Goal: Find specific page/section: Find specific page/section

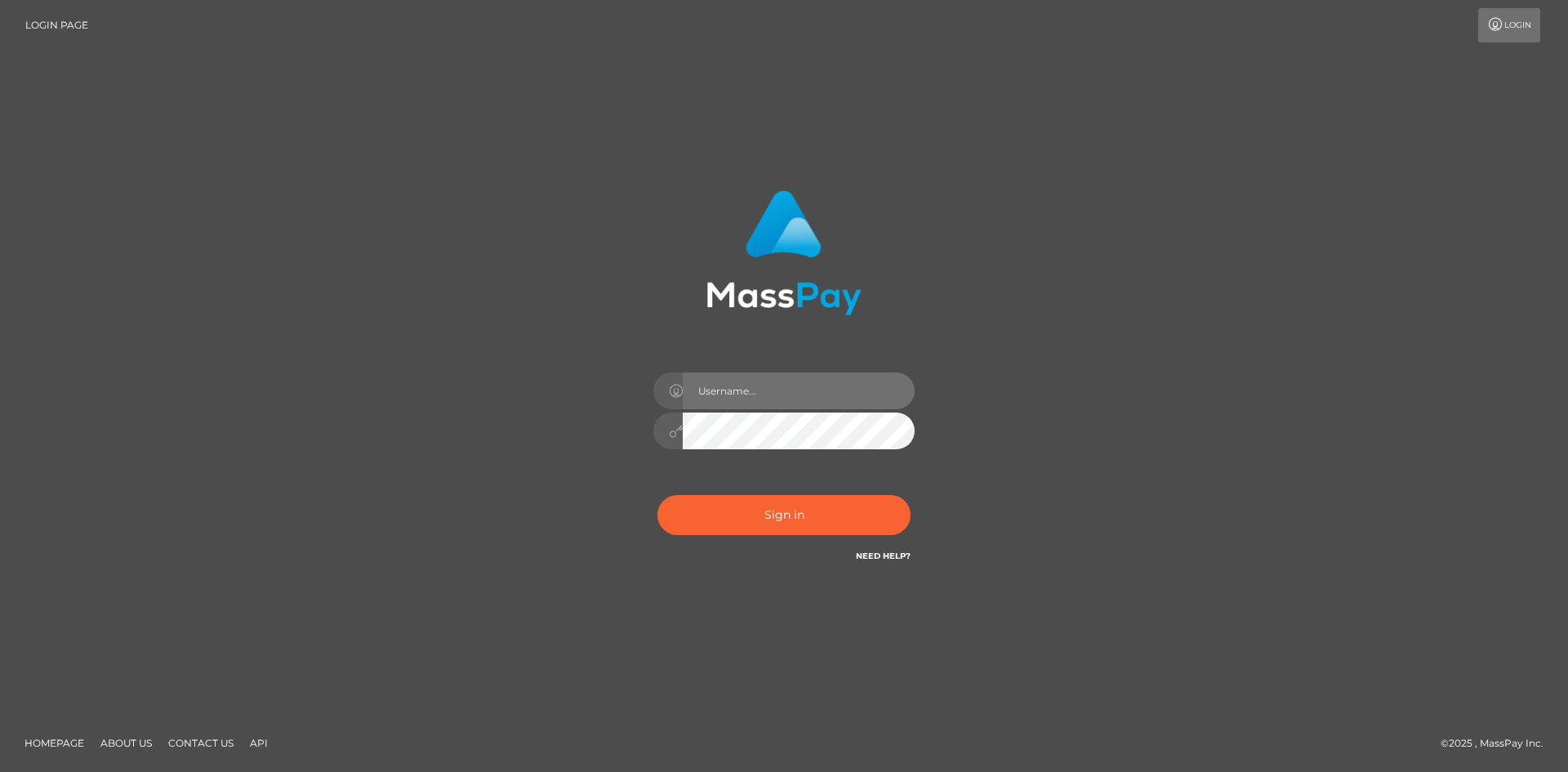
click at [732, 394] on input "text" at bounding box center [798, 391] width 232 height 36
type input "Maia"
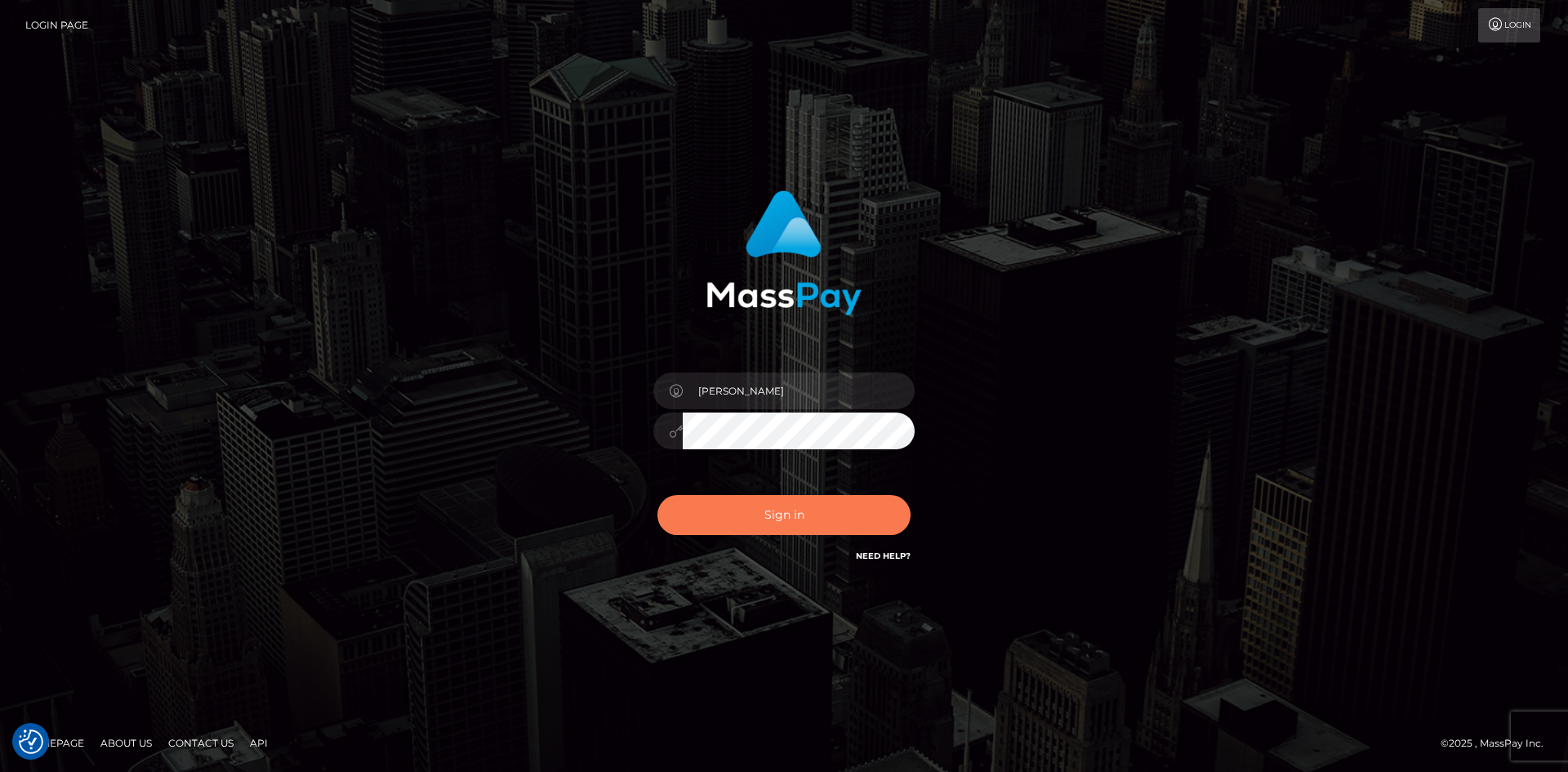
click at [787, 505] on button "Sign in" at bounding box center [784, 515] width 253 height 40
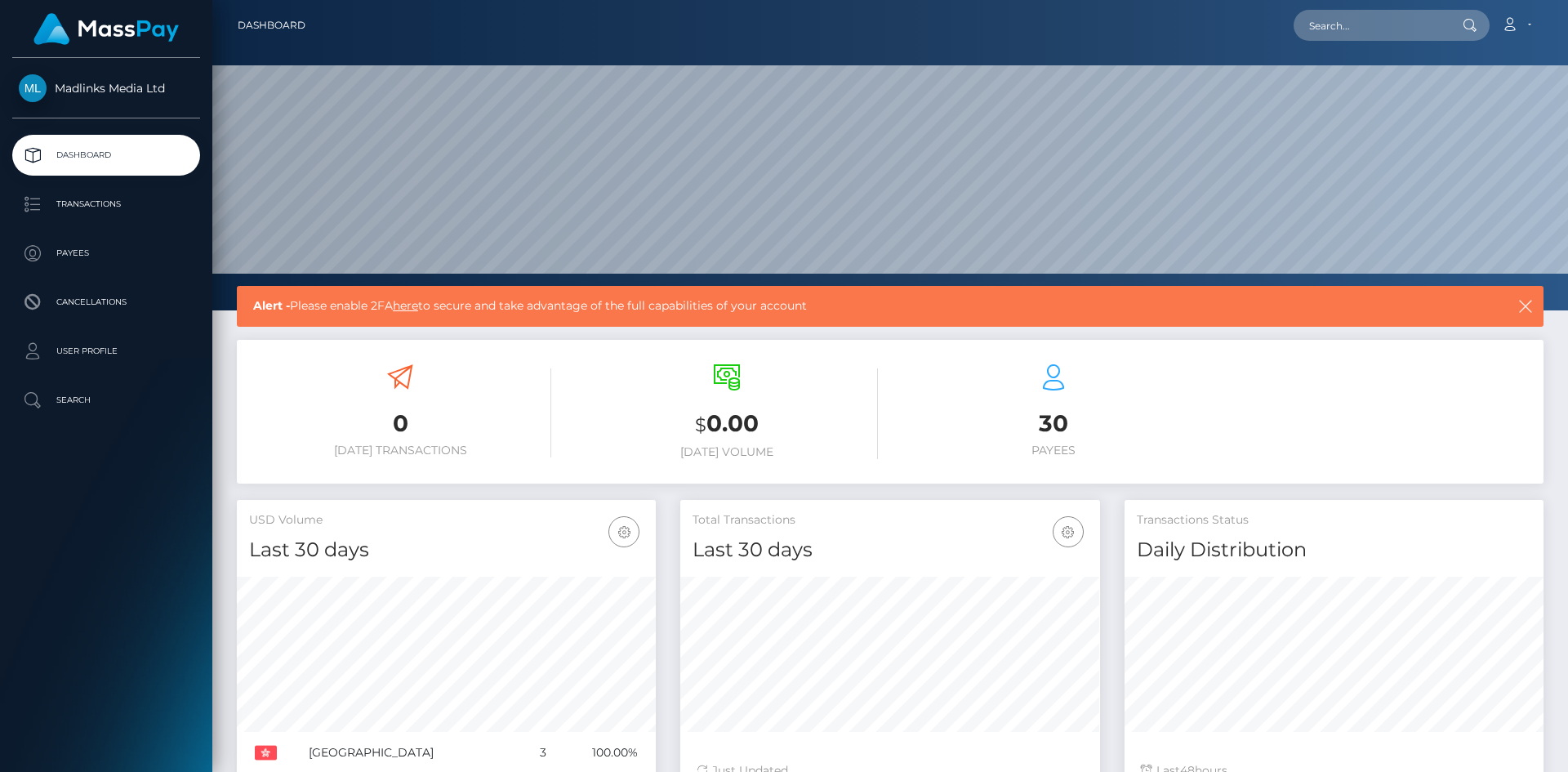
scroll to position [290, 419]
click at [88, 259] on p "Payees" at bounding box center [106, 252] width 174 height 25
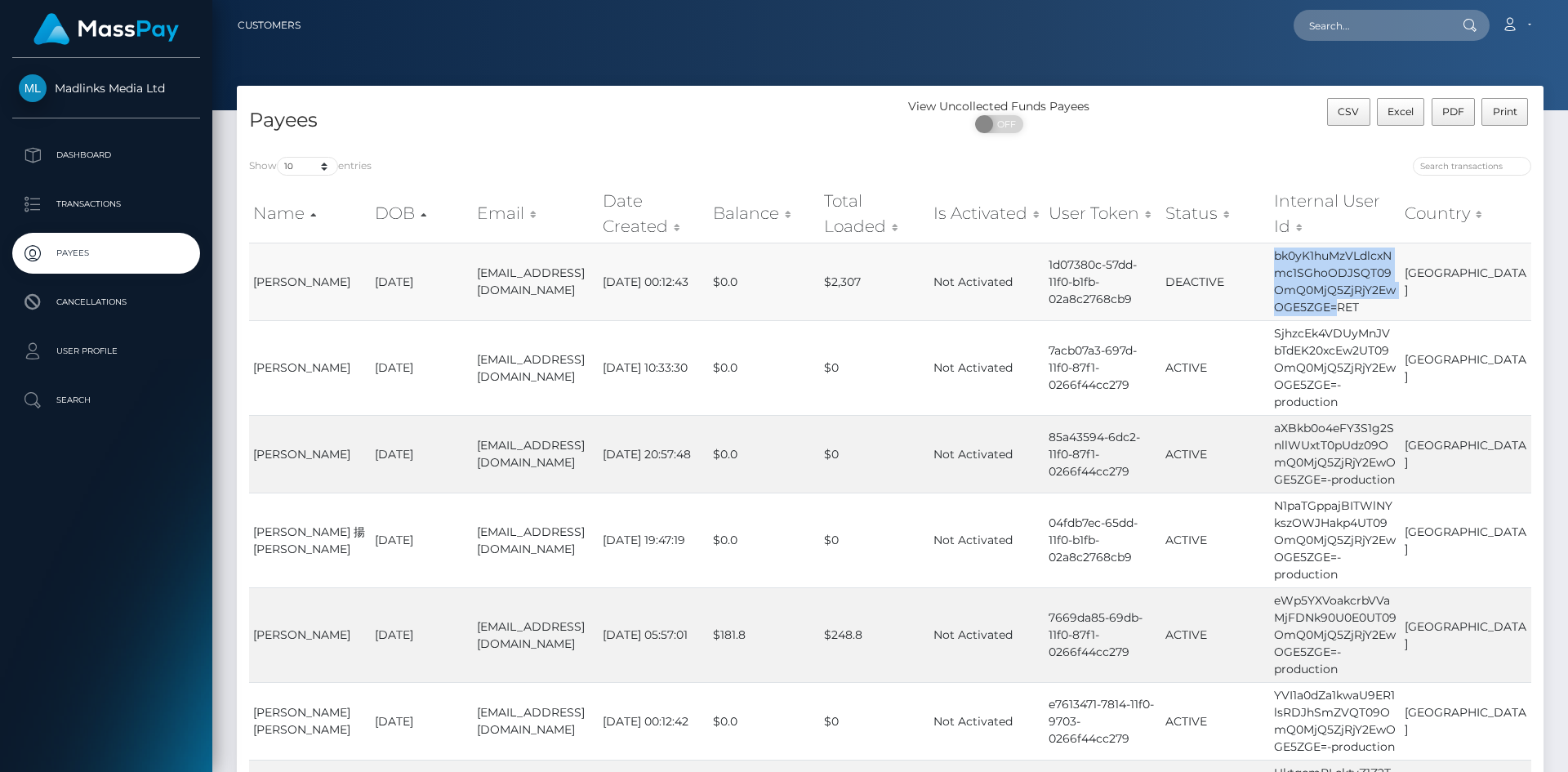
drag, startPoint x: 1291, startPoint y: 257, endPoint x: 1351, endPoint y: 303, distance: 75.6
click at [1351, 303] on td "bk0yK1huMzVLdlcxNmc1SGhoODJSQT09OmQ0MjQ5ZjRjY2EwOGE5ZGE=RET" at bounding box center [1336, 281] width 131 height 77
copy td "bk0yK1huMzVLdlcxNmc1SGhoODJSQT09OmQ0MjQ5ZjRjY2EwOGE5ZGE="
click at [1447, 160] on input "search" at bounding box center [1472, 166] width 118 height 19
paste input "bk0yK1huMzVLdlcxNmc1SGhoODJSQT09OmQ0MjQ5ZjRjY2EwOGE5ZGE="
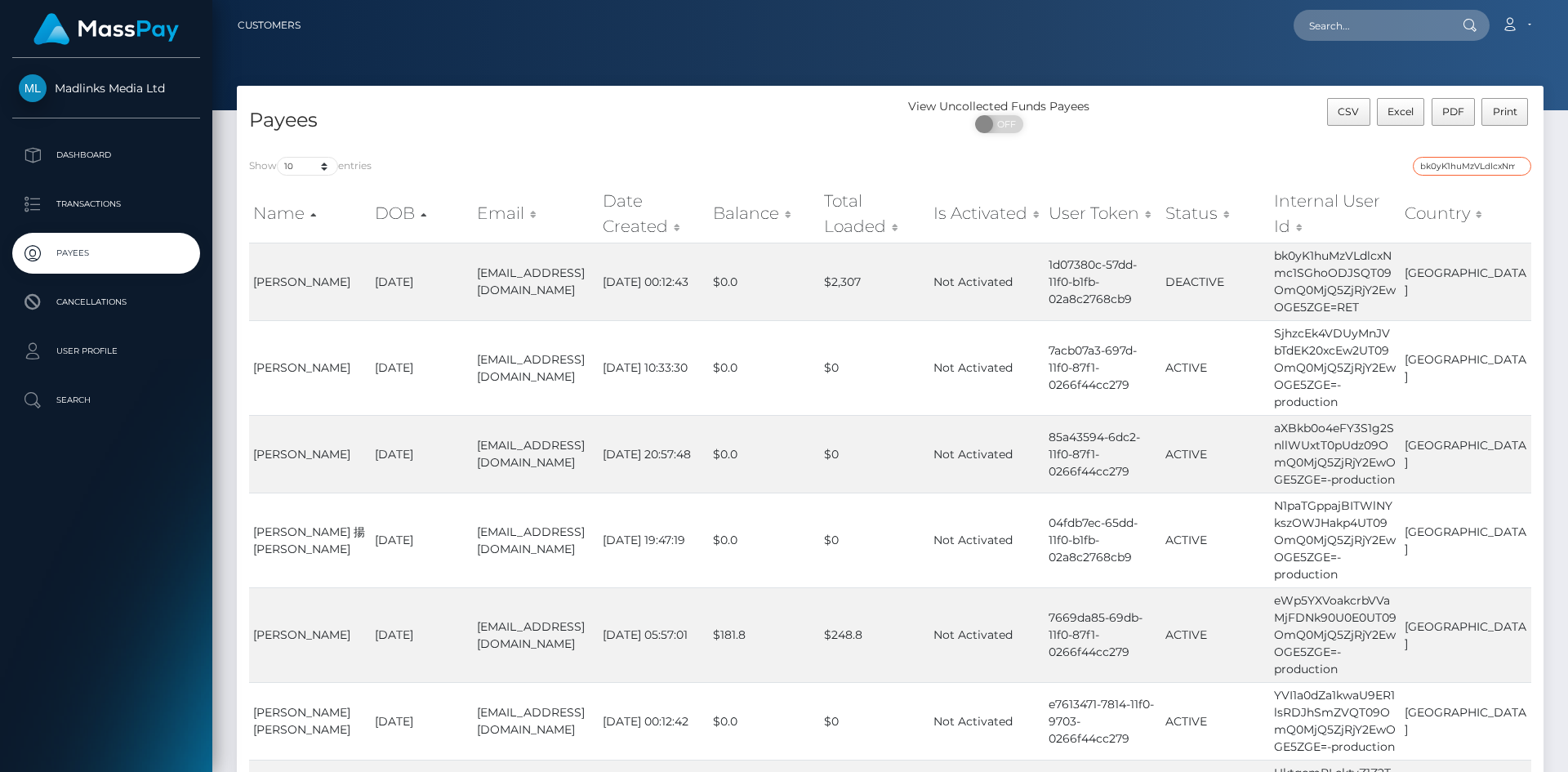
scroll to position [0, 215]
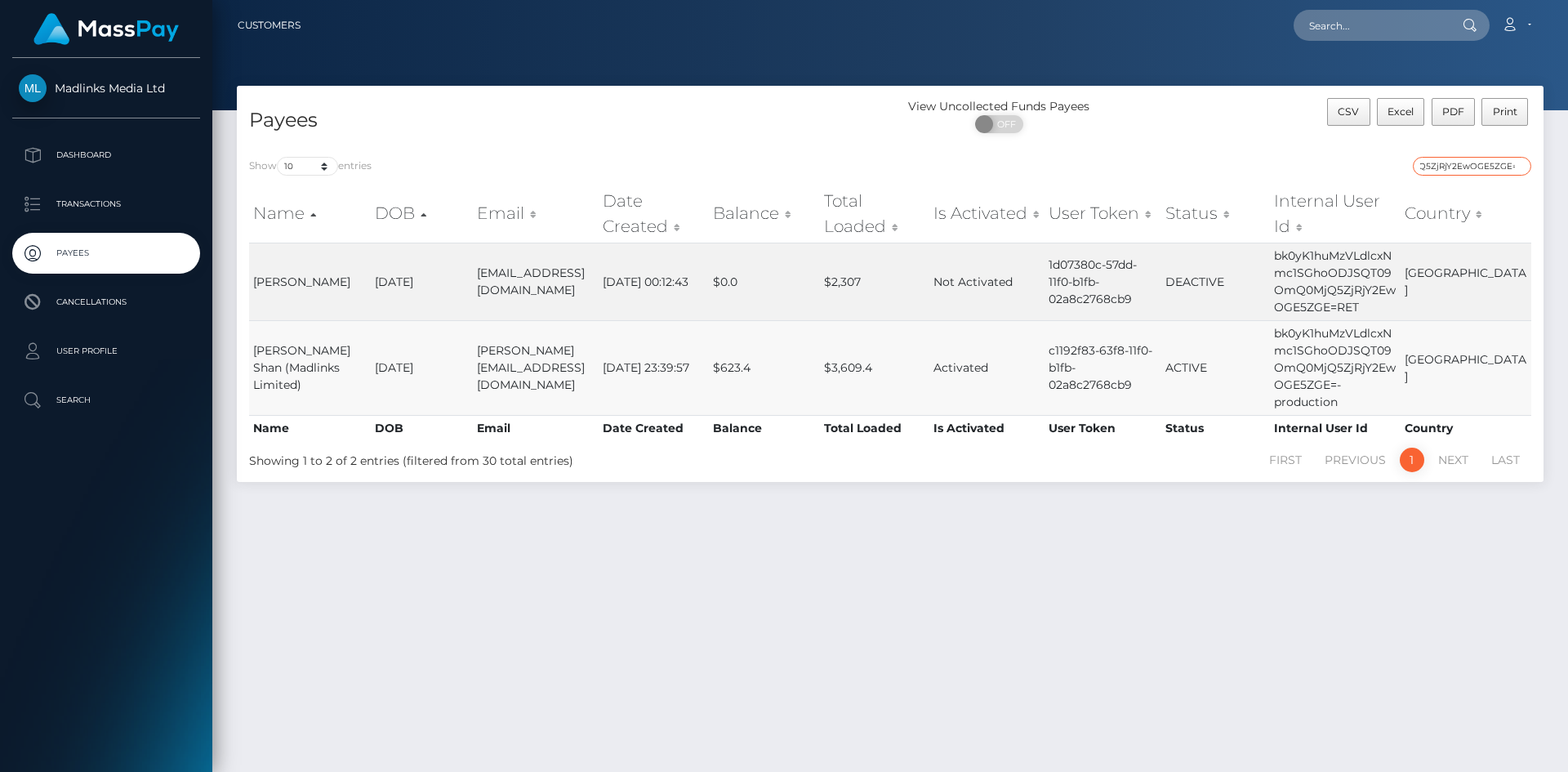
type input "bk0yK1huMzVLdlcxNmc1SGhoODJSQT09OmQ0MjQ5ZjRjY2EwOGE5ZGE="
drag, startPoint x: 1058, startPoint y: 361, endPoint x: 1169, endPoint y: 380, distance: 112.6
click at [1161, 380] on td "c1192f83-63f8-11f0-b1fb-02a8c2768cb9" at bounding box center [1102, 368] width 117 height 94
copy td "c1192f83-63f8-11f0-b1fb-02a8c2768cb9"
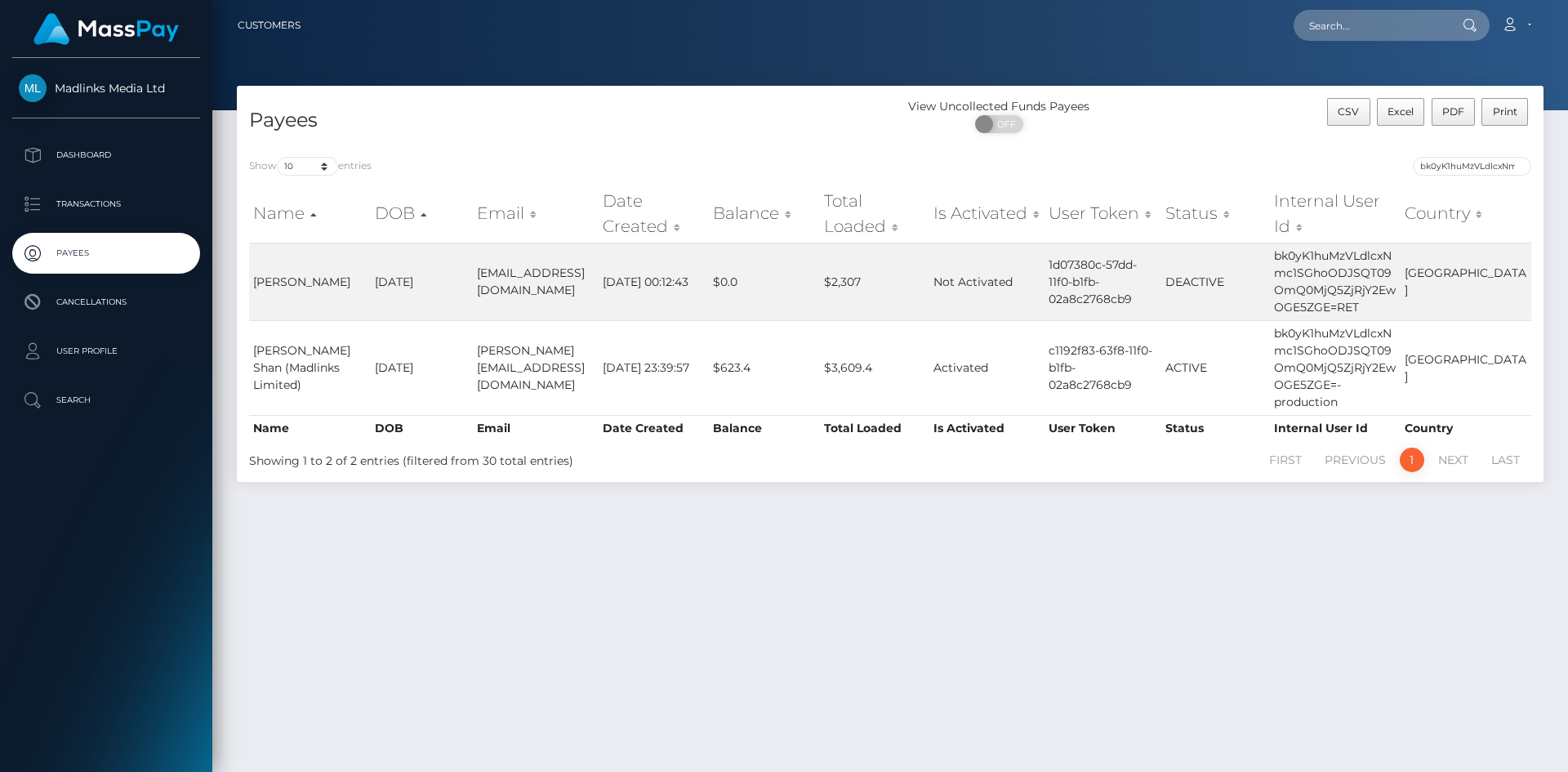
click at [775, 603] on div "Payees View Uncollected Funds Payees ON OFF CSV Excel PDF Print Show 10 25 50 1…" at bounding box center [890, 421] width 1356 height 671
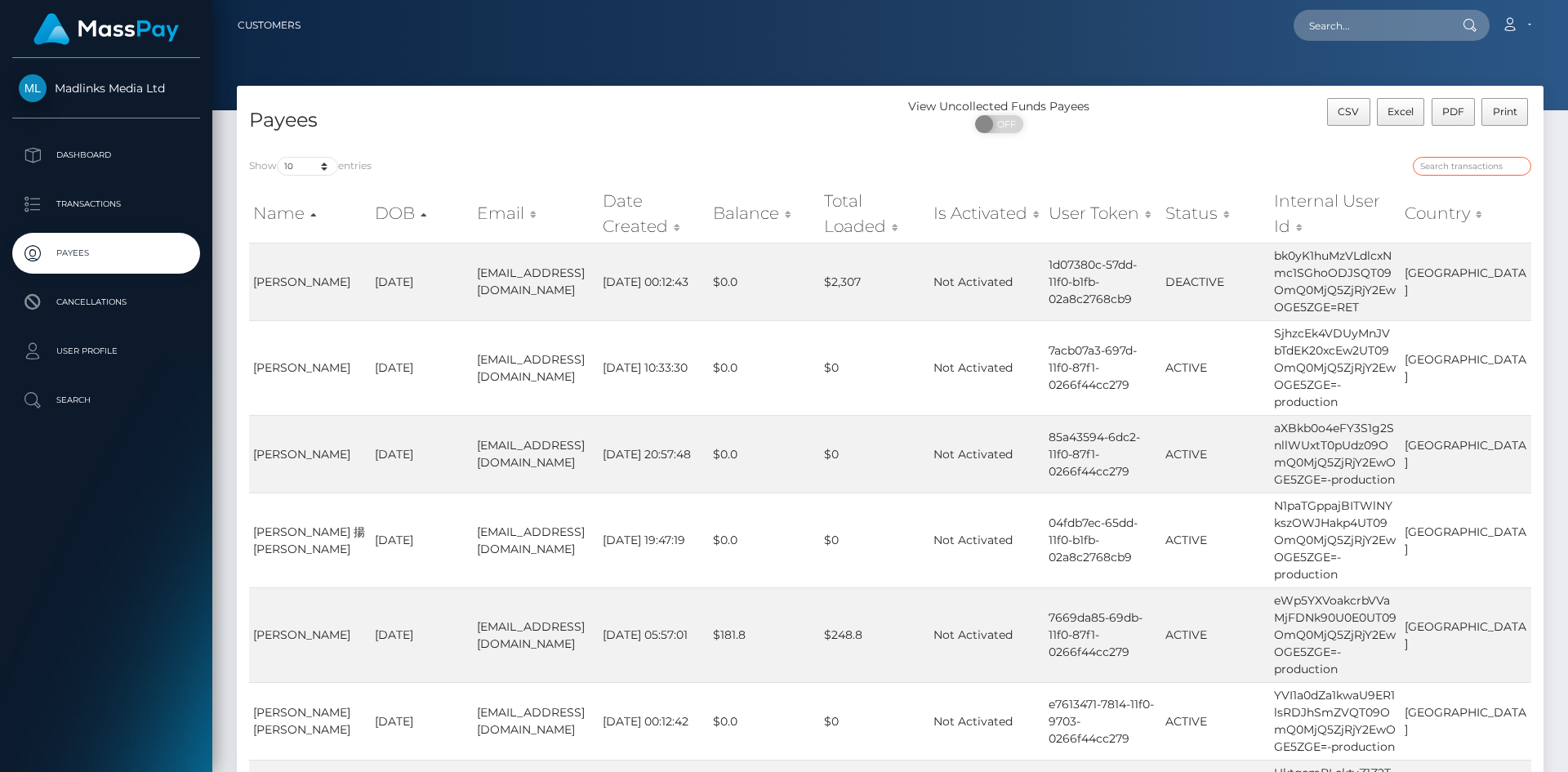
click at [1440, 160] on input "search" at bounding box center [1472, 166] width 118 height 19
drag, startPoint x: 1290, startPoint y: 252, endPoint x: 1356, endPoint y: 310, distance: 87.9
click at [1356, 310] on td "bk0yK1huMzVLdlcxNmc1SGhoODJSQT09OmQ0MjQ5ZjRjY2EwOGE5ZGE=RET" at bounding box center [1336, 281] width 131 height 77
copy td "bk0yK1huMzVLdlcxNmc1SGhoODJSQT09OmQ0MjQ5ZjRjY2EwOGE5ZGE="
click at [1449, 167] on input "search" at bounding box center [1472, 166] width 118 height 19
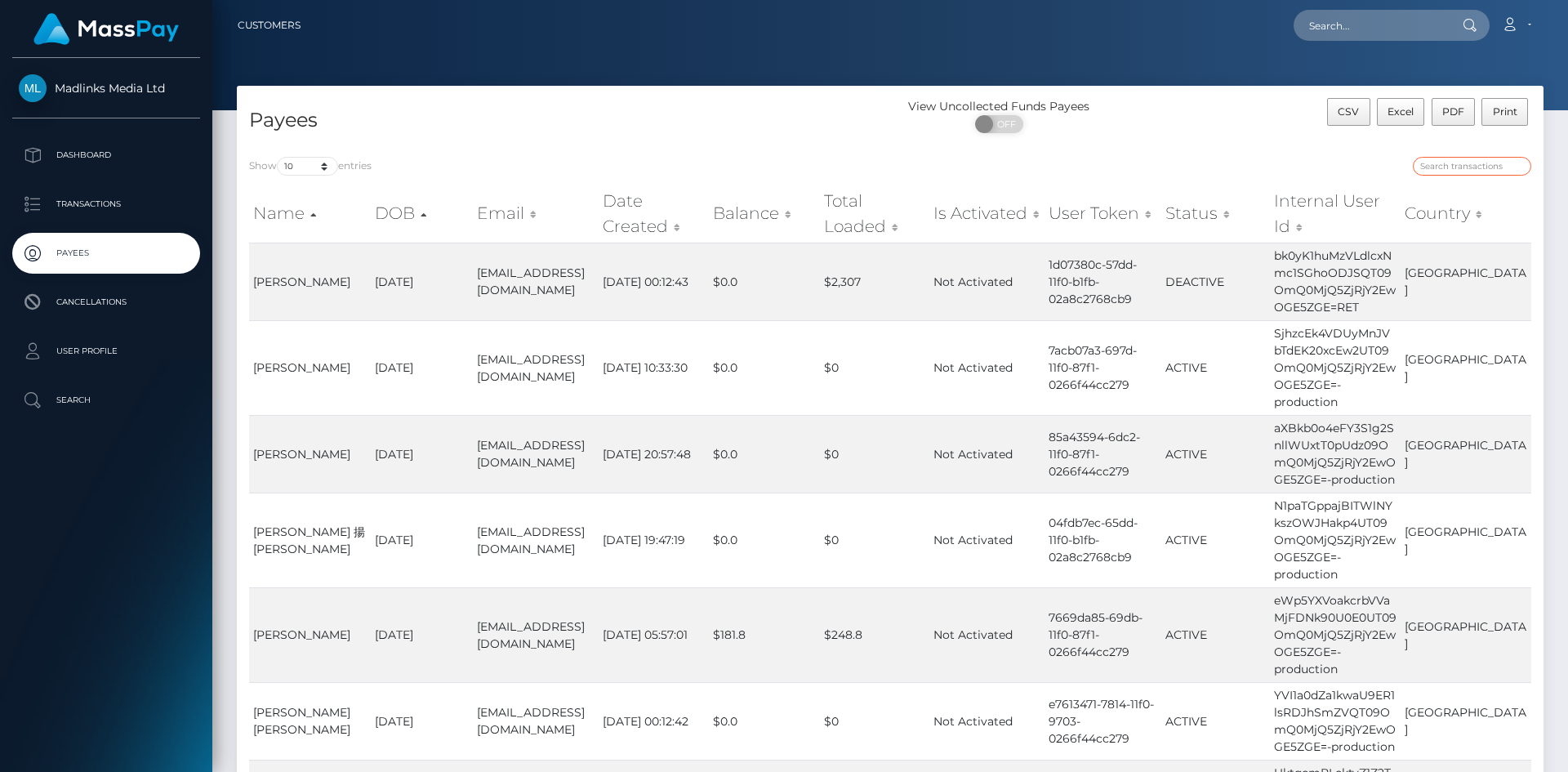
paste input "bk0yK1huMzVLdlcxNmc1SGhoODJSQT09OmQ0MjQ5ZjRjY2EwOGE5ZGE="
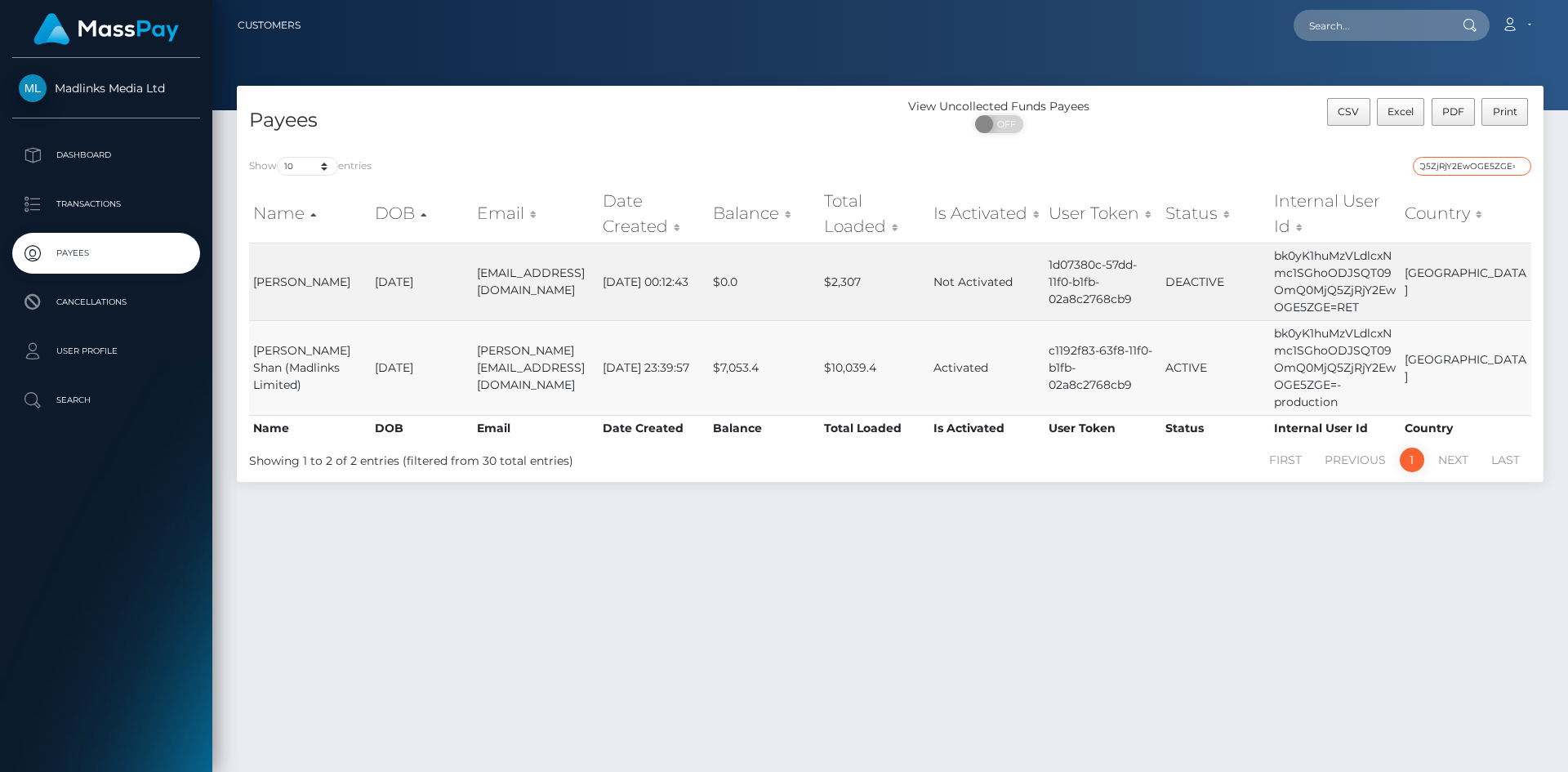
type input "bk0yK1huMzVLdlcxNmc1SGhoODJSQT09OmQ0MjQ5ZjRjY2EwOGE5ZGE="
drag, startPoint x: 722, startPoint y: 366, endPoint x: 763, endPoint y: 364, distance: 41.0
click at [763, 364] on td "$7,053.4" at bounding box center [764, 368] width 111 height 94
copy td "7,053.4"
